Goal: Task Accomplishment & Management: Complete application form

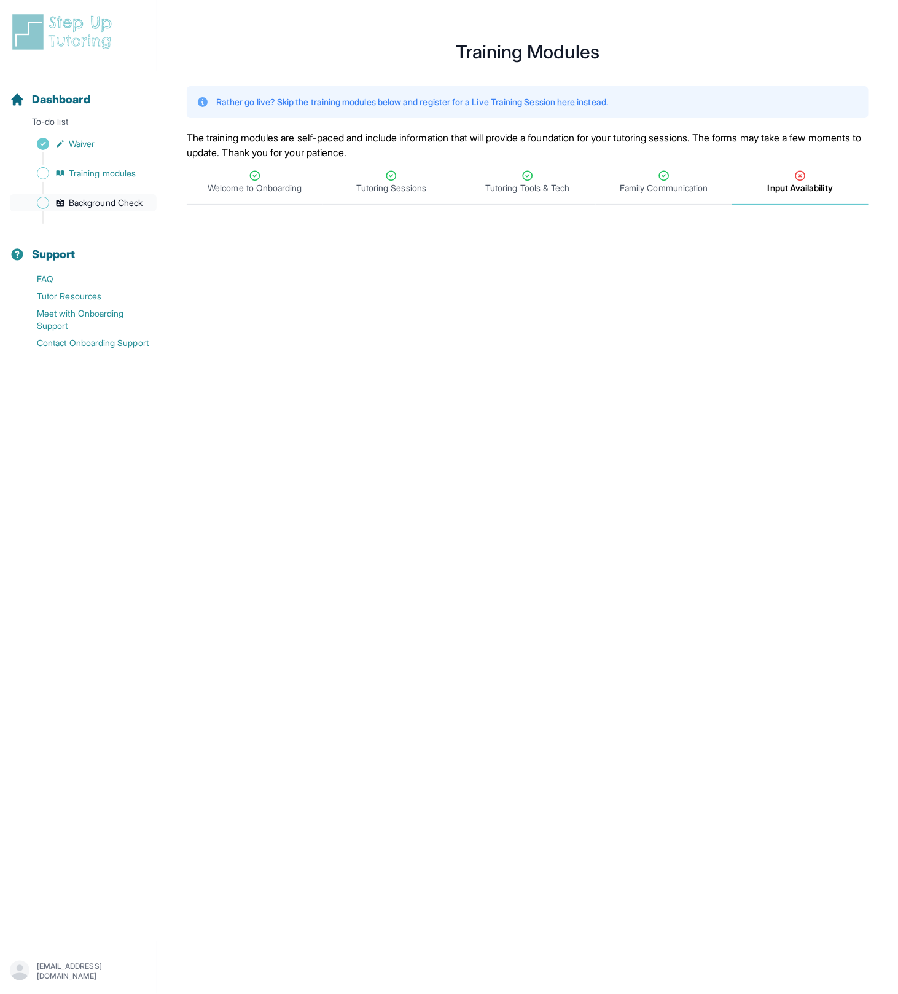
click at [92, 200] on span "Background Check" at bounding box center [106, 203] width 74 height 12
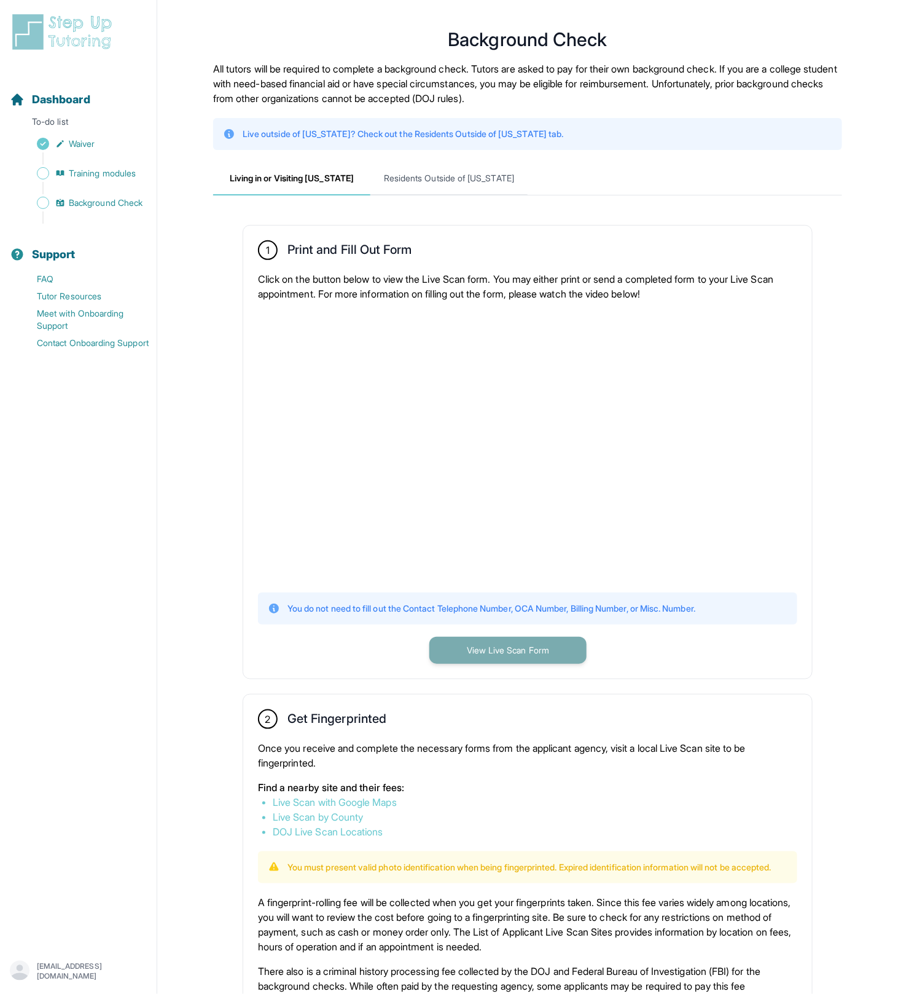
click at [476, 646] on button "View Live Scan Form" at bounding box center [508, 650] width 157 height 27
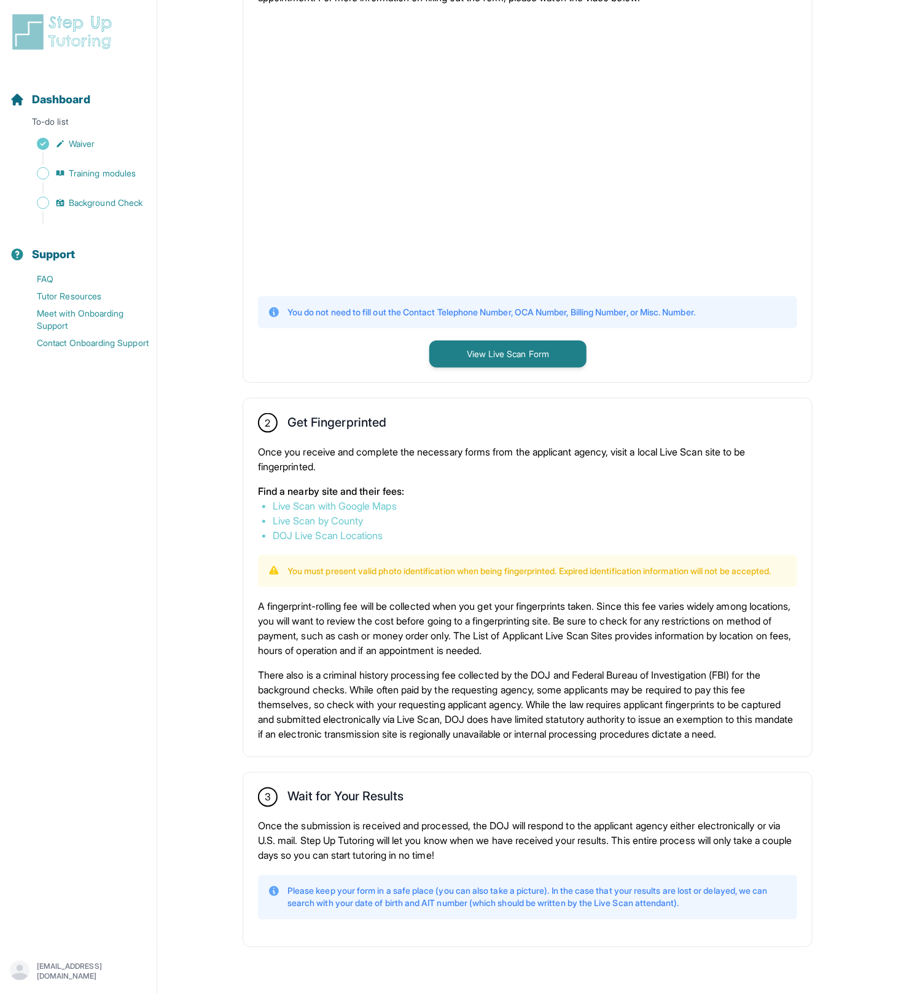
scroll to position [321, 0]
click at [340, 514] on link "Live Scan by County" at bounding box center [318, 520] width 90 height 12
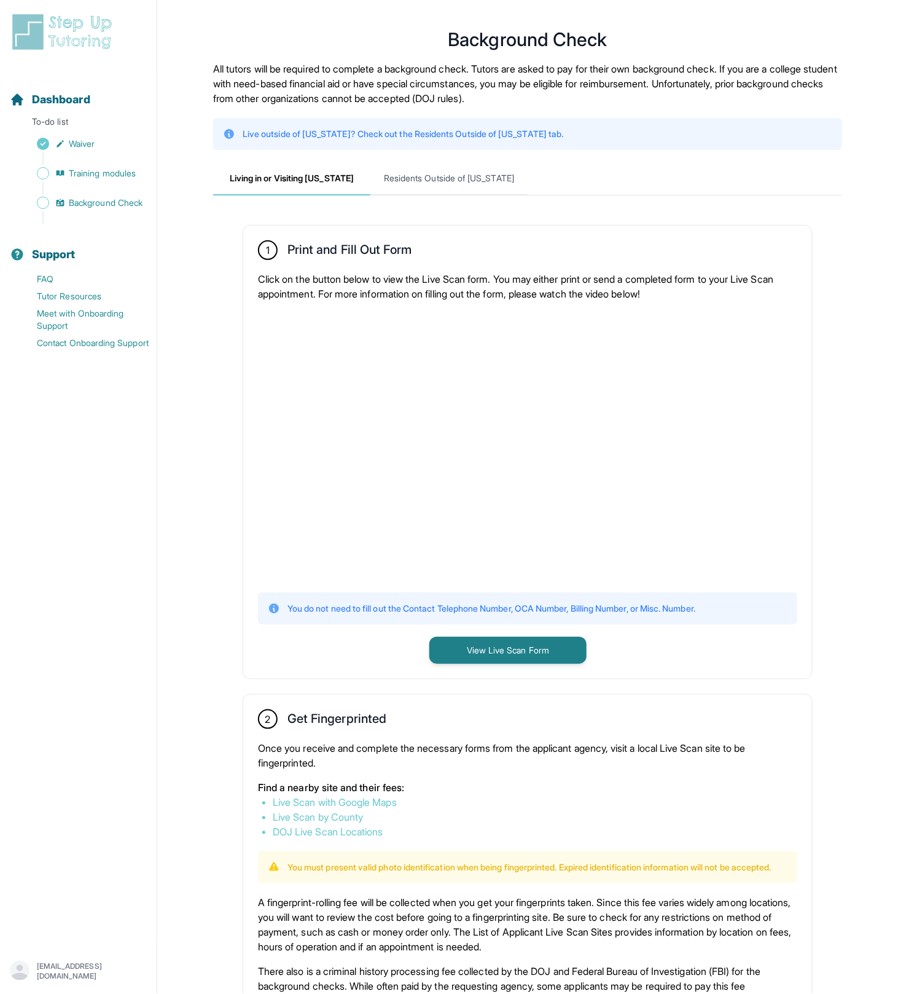
click at [70, 50] on img at bounding box center [64, 31] width 109 height 39
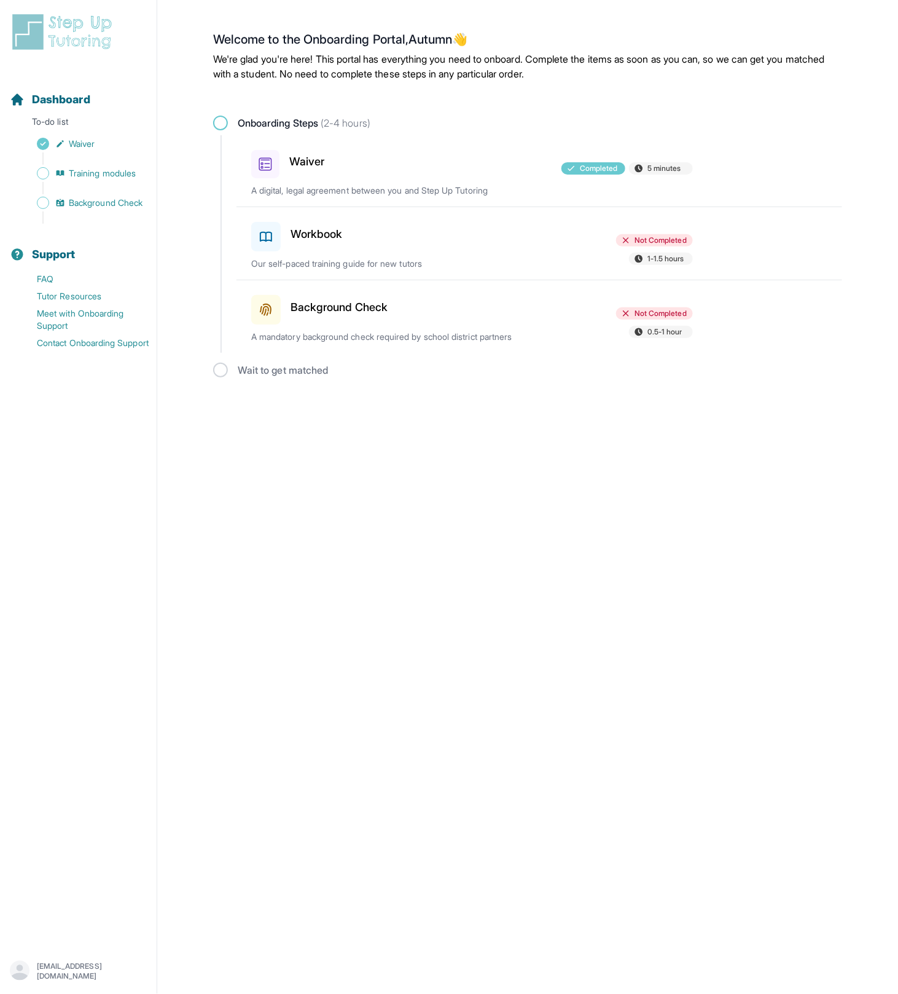
click at [396, 52] on p "We're glad you're here! This portal has everything you need to onboard. Complet…" at bounding box center [527, 66] width 629 height 29
click at [62, 27] on img at bounding box center [64, 31] width 109 height 39
click at [502, 241] on div at bounding box center [472, 234] width 143 height 34
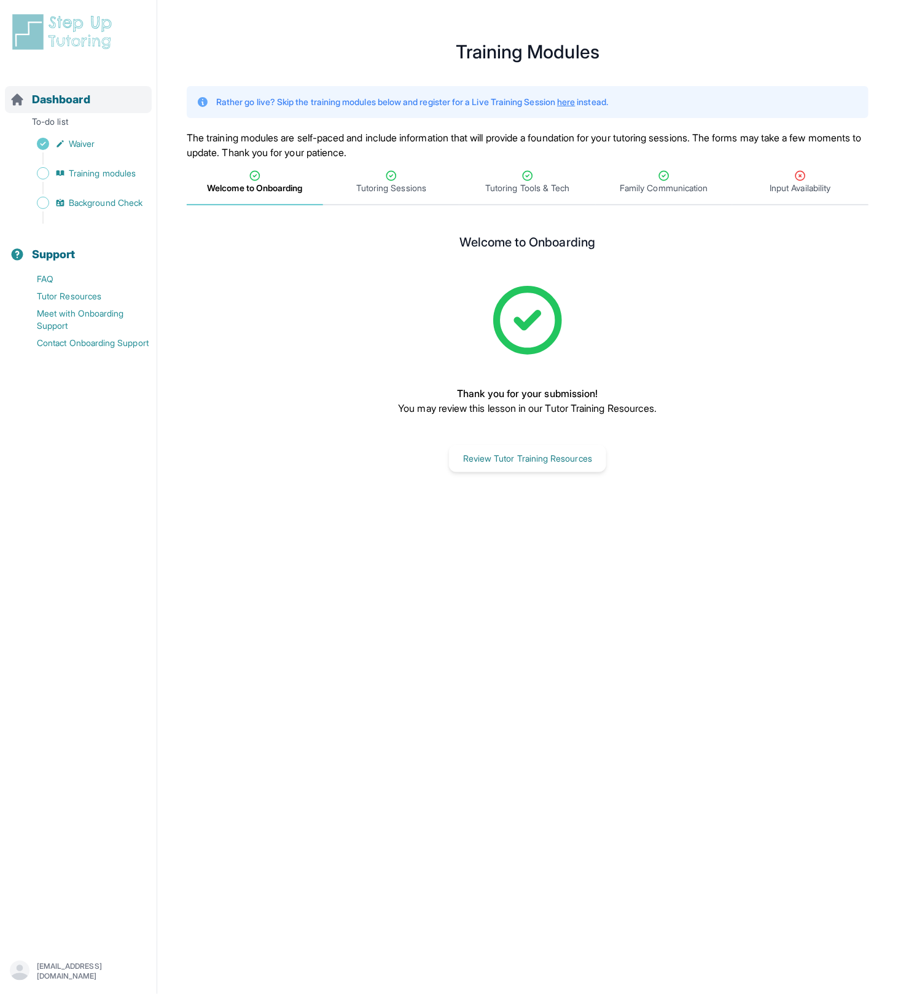
click at [57, 102] on span "Dashboard" at bounding box center [61, 99] width 58 height 17
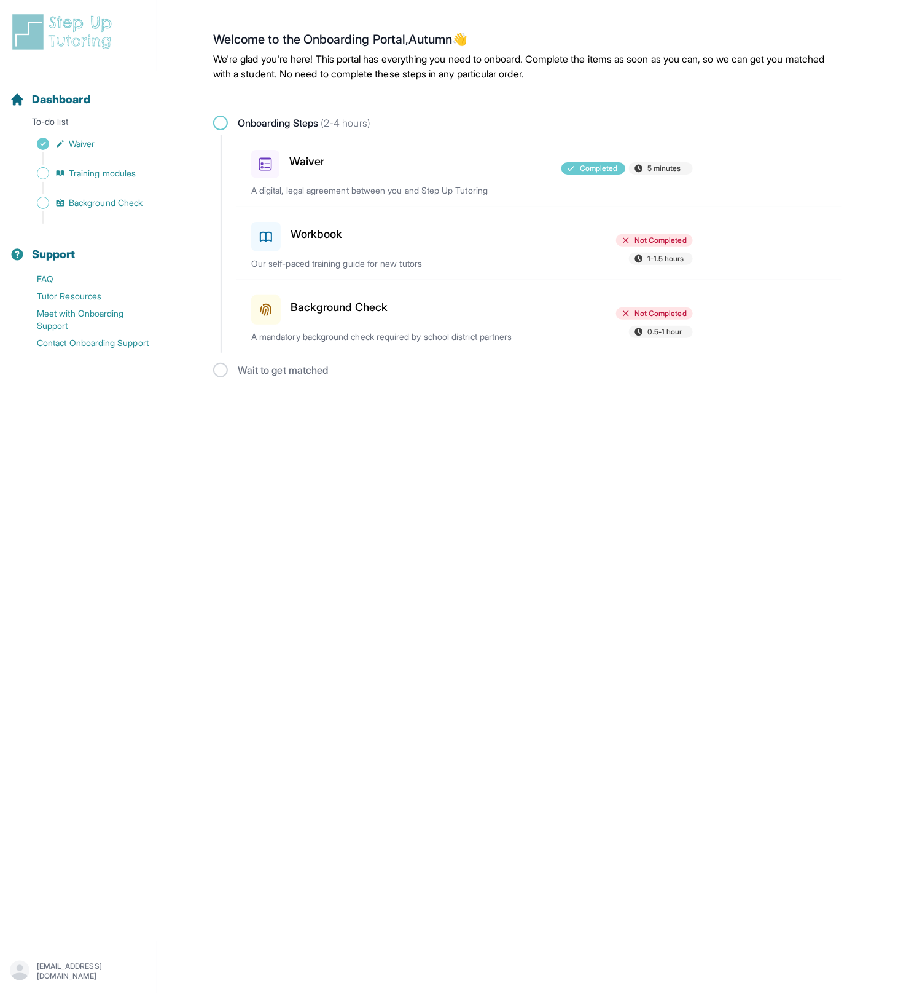
click at [80, 164] on div "Sidebar" at bounding box center [81, 158] width 142 height 12
click at [84, 173] on span "Training modules" at bounding box center [102, 173] width 67 height 12
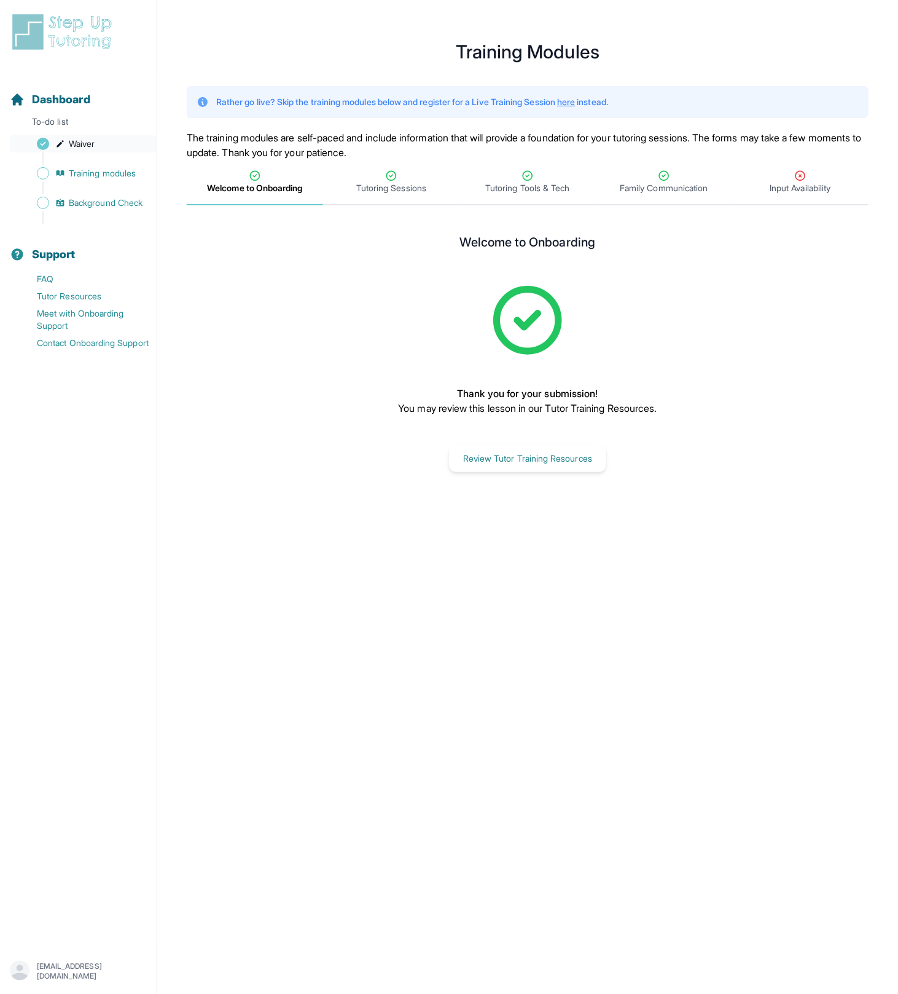
click at [91, 150] on link "Waiver" at bounding box center [83, 143] width 147 height 17
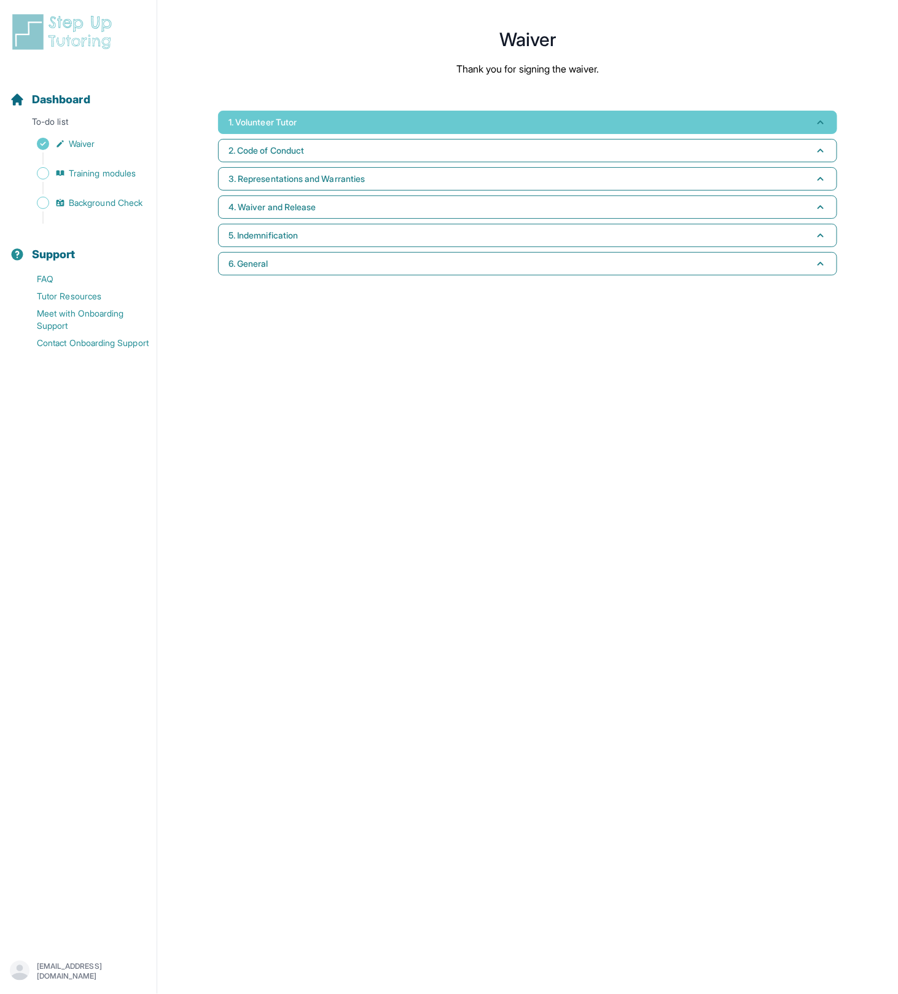
click at [321, 112] on button "1. Volunteer Tutor" at bounding box center [527, 122] width 619 height 23
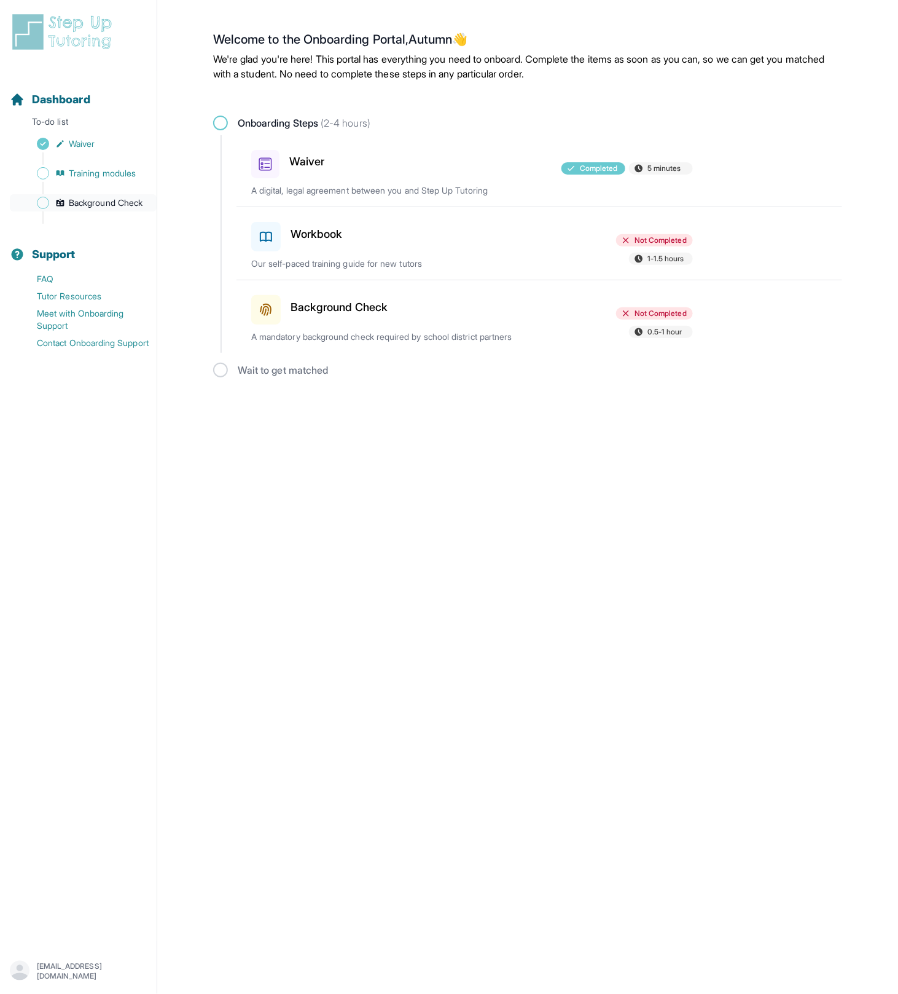
click at [85, 204] on span "Background Check" at bounding box center [106, 203] width 74 height 12
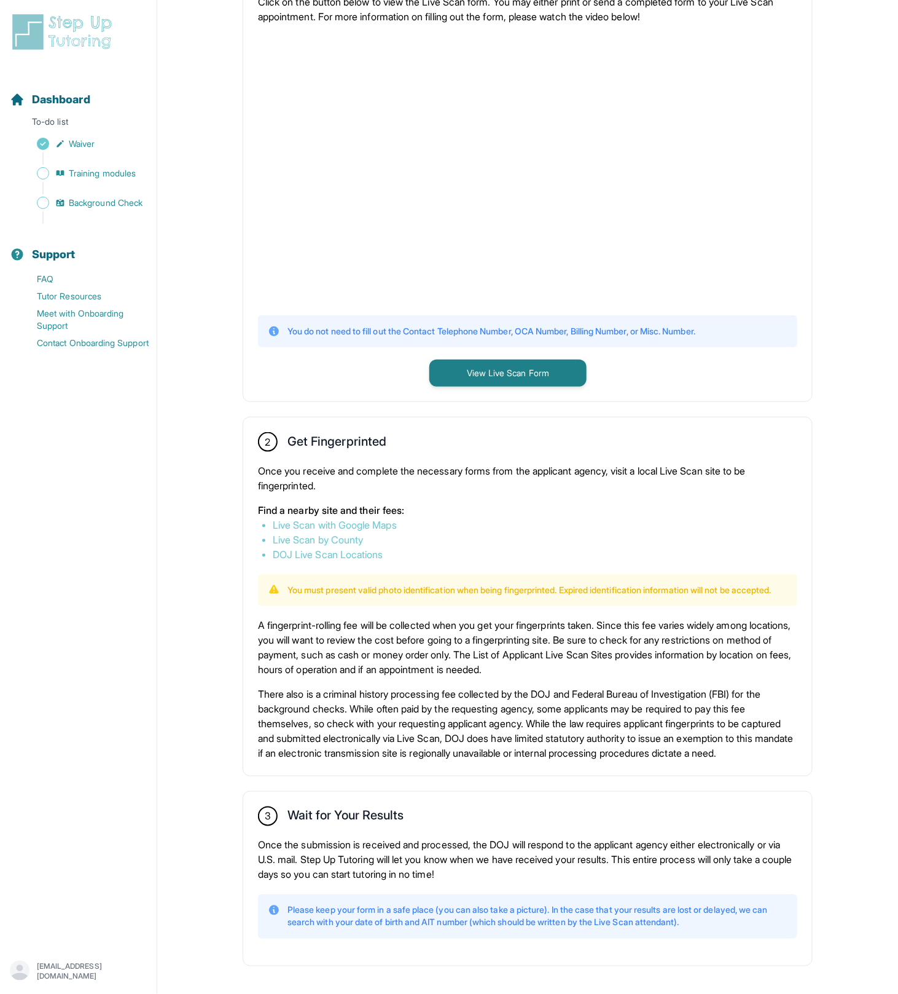
scroll to position [321, 0]
